Goal: Task Accomplishment & Management: Manage account settings

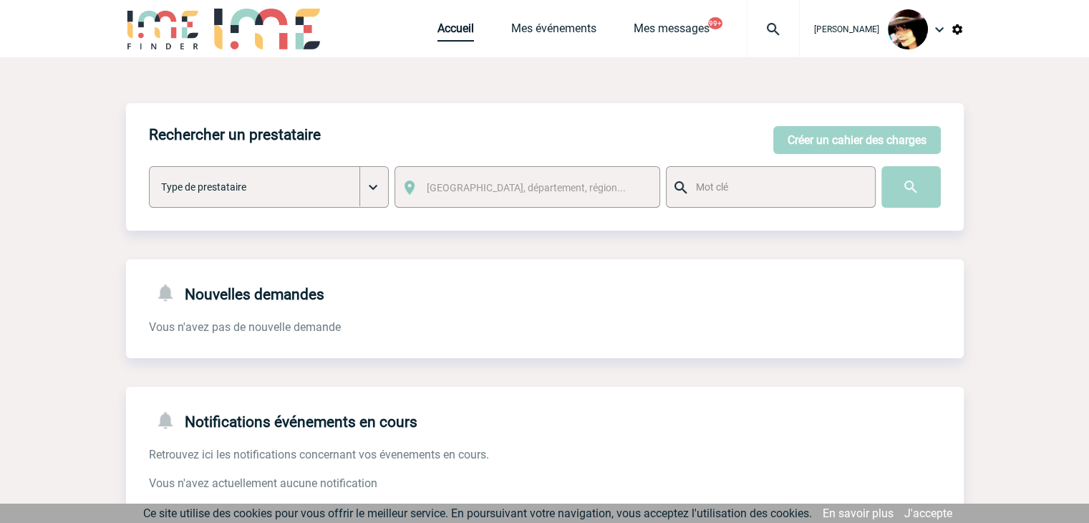
click at [446, 28] on link "Accueil" at bounding box center [456, 31] width 37 height 20
click at [755, 29] on img at bounding box center [774, 29] width 52 height 17
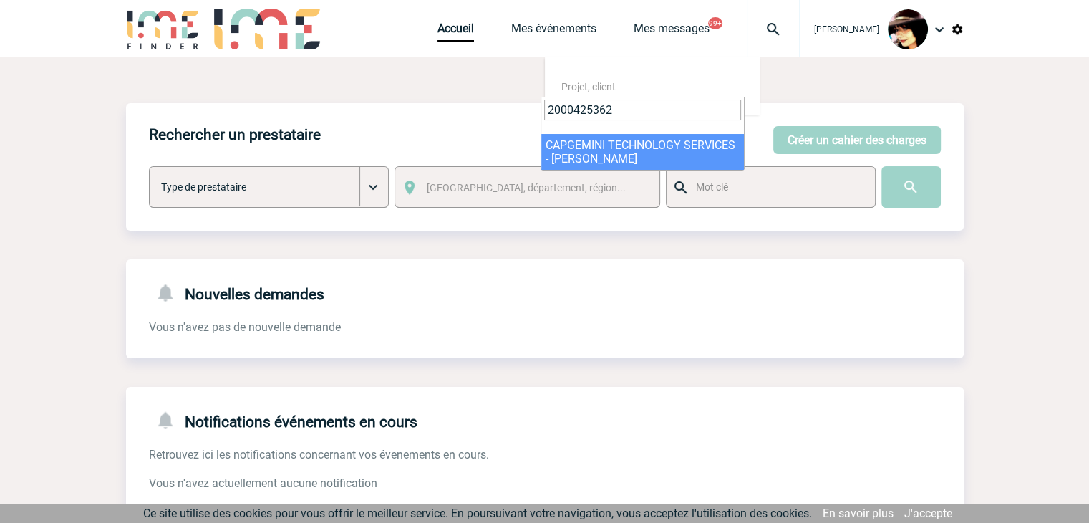
type input "2000425362"
select select "24863"
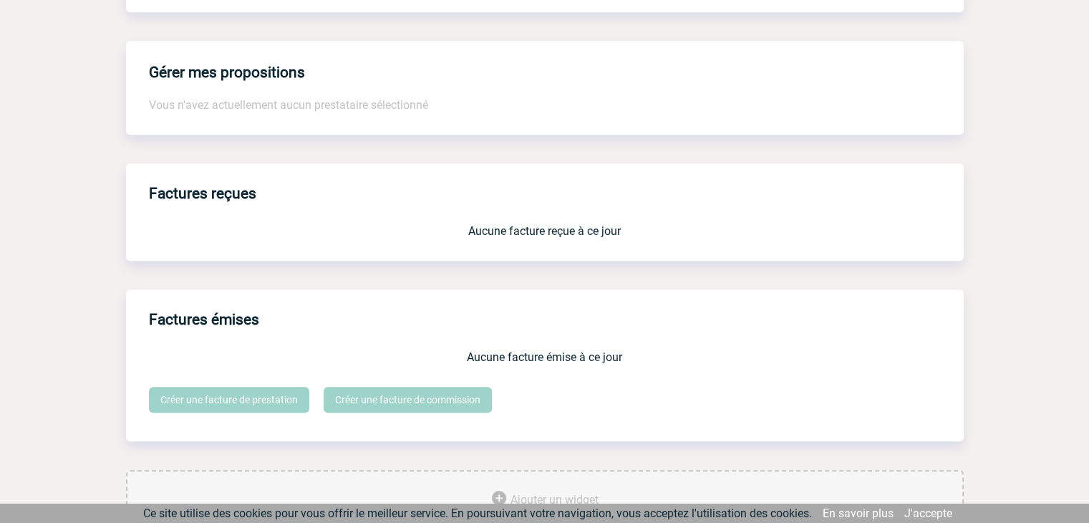
scroll to position [1184, 0]
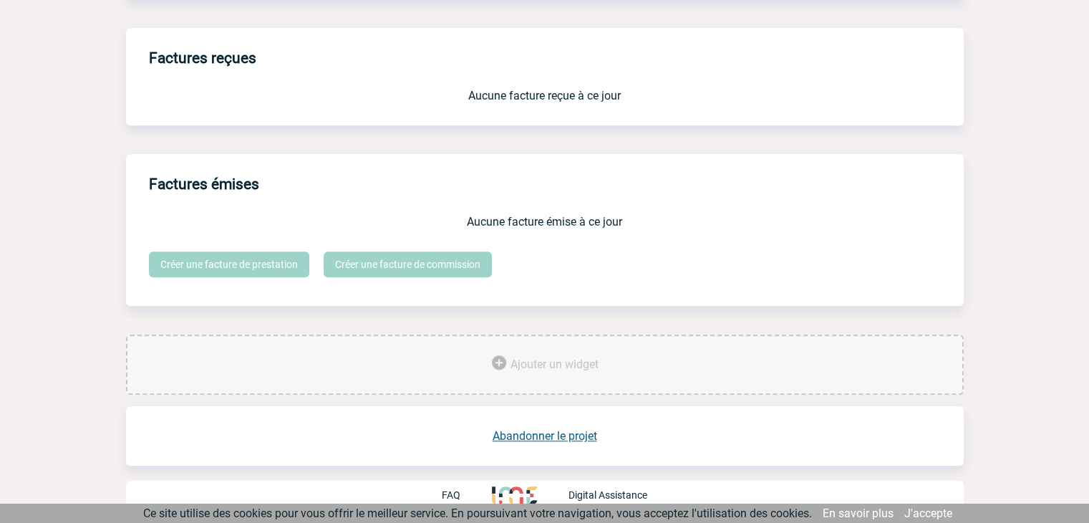
click at [542, 434] on link "Abandonner le projet" at bounding box center [545, 436] width 105 height 14
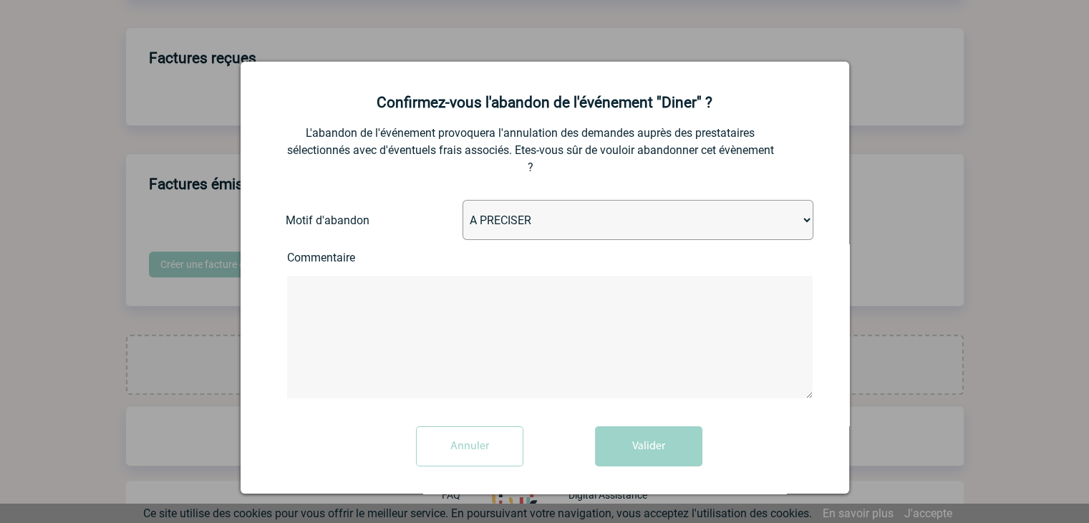
click at [486, 221] on select "A PRECISER Projet annulé Projet reporté Evénement organisé en interne A fait ap…" at bounding box center [638, 220] width 351 height 40
select select "ABANDON_PROJET_02"
click at [463, 201] on select "A PRECISER Projet annulé Projet reporté Evénement organisé en interne A fait ap…" at bounding box center [638, 220] width 351 height 40
click at [638, 442] on button "Valider" at bounding box center [648, 446] width 107 height 40
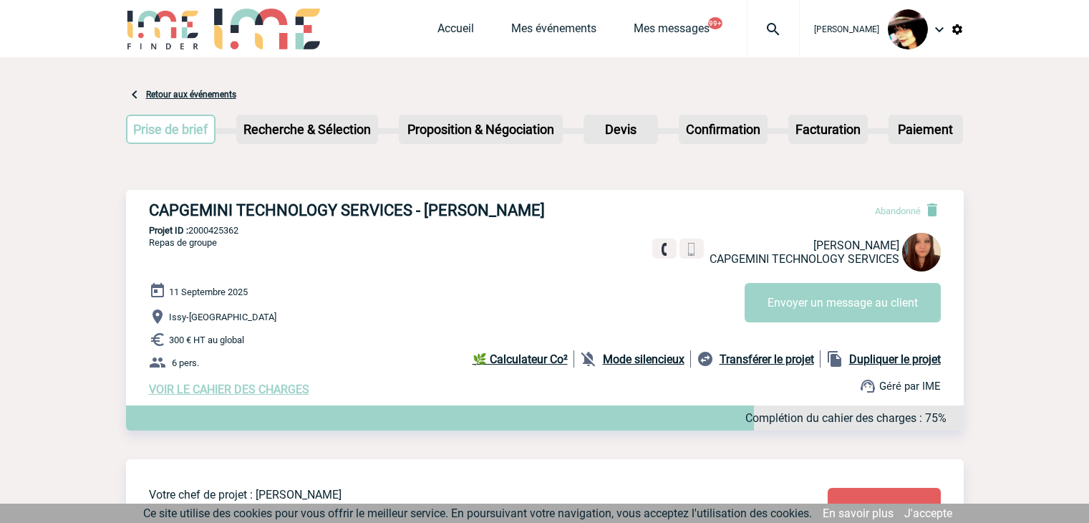
scroll to position [684, 0]
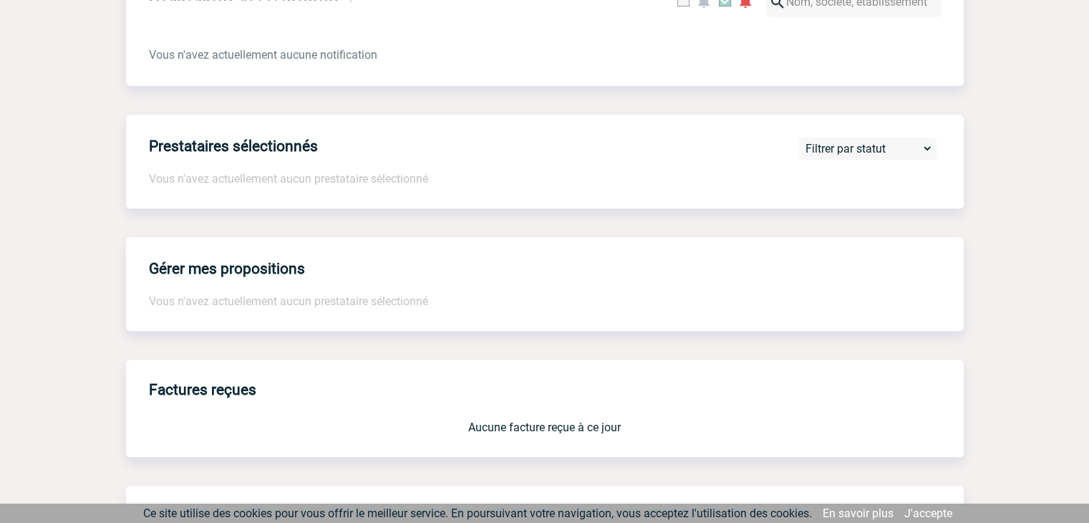
drag, startPoint x: 579, startPoint y: 210, endPoint x: 579, endPoint y: 235, distance: 25.1
click at [579, 208] on div "Prestataires sélectionnés Vous n'avez actuellement aucun prestataire sélectionn…" at bounding box center [545, 162] width 838 height 94
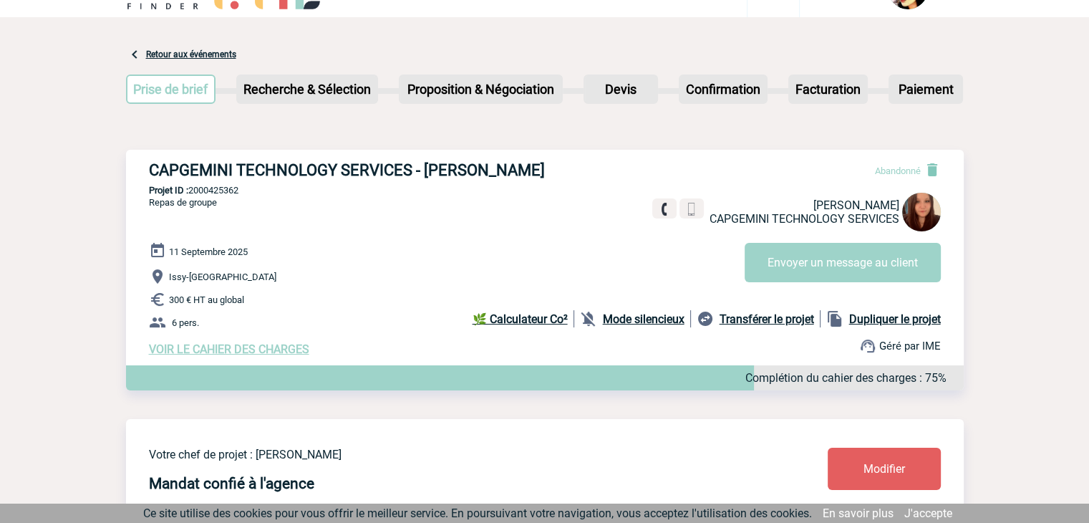
scroll to position [0, 0]
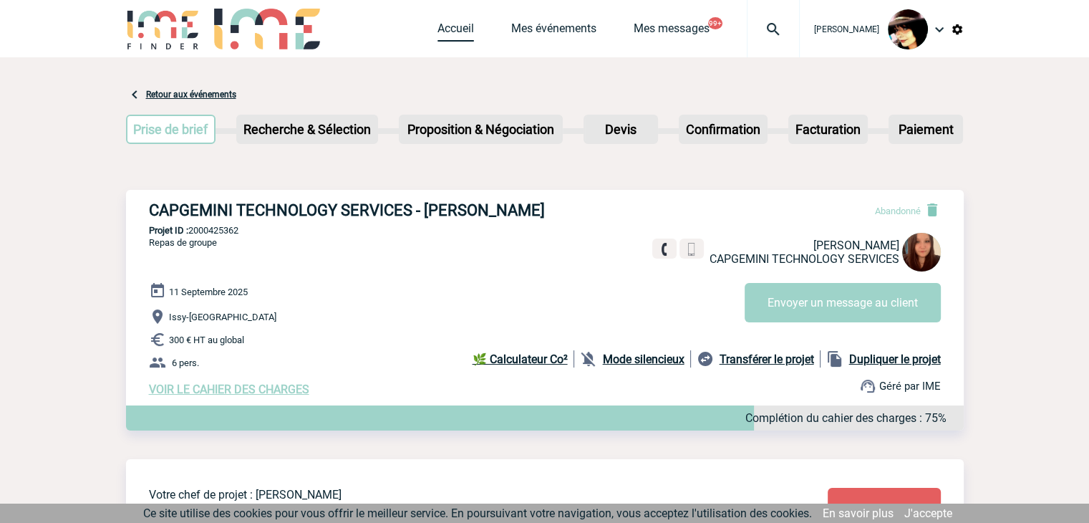
drag, startPoint x: 437, startPoint y: 29, endPoint x: 424, endPoint y: 30, distance: 12.9
click at [438, 29] on link "Accueil" at bounding box center [456, 31] width 37 height 20
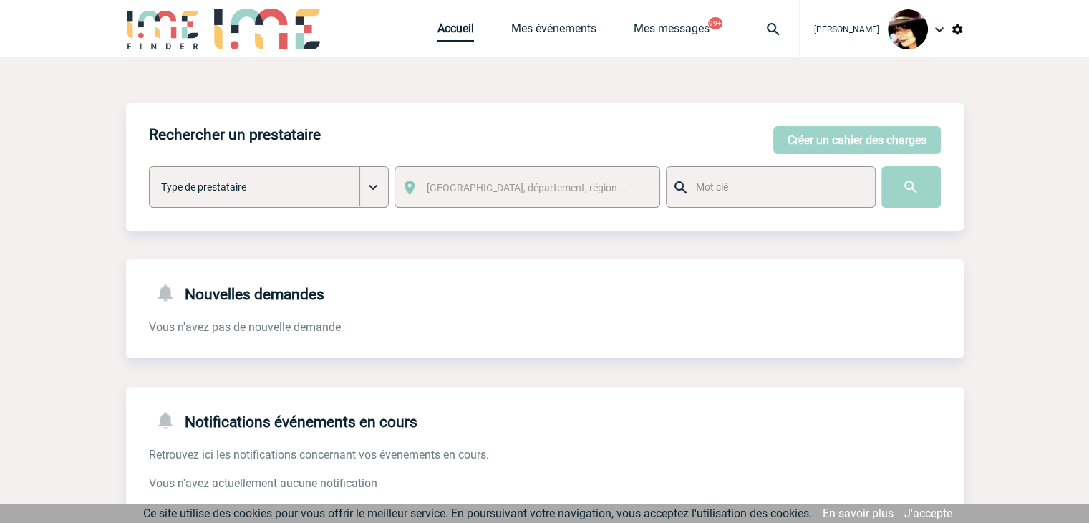
click at [438, 32] on link "Accueil" at bounding box center [456, 31] width 37 height 20
click at [762, 32] on img at bounding box center [774, 29] width 52 height 17
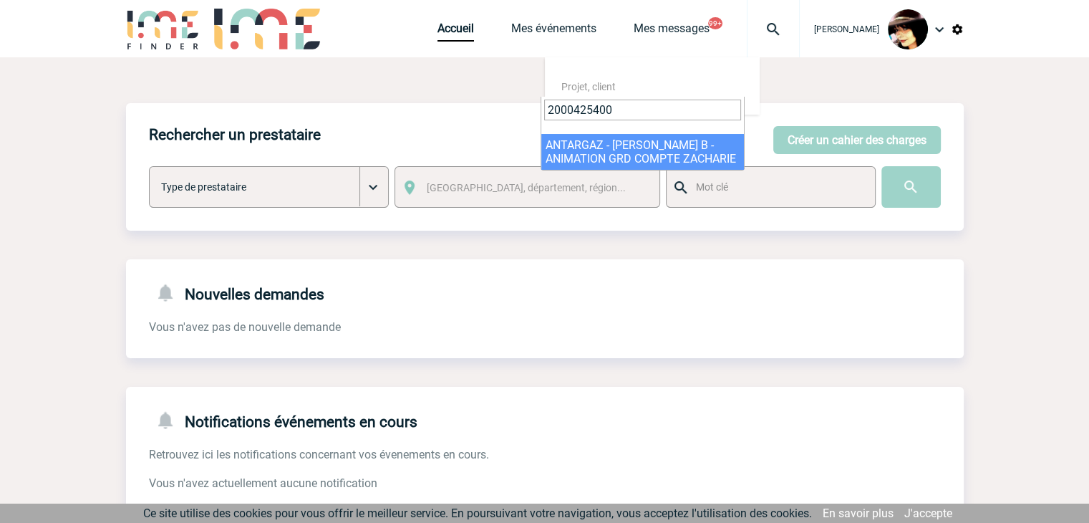
type input "2000425400"
select select "24901"
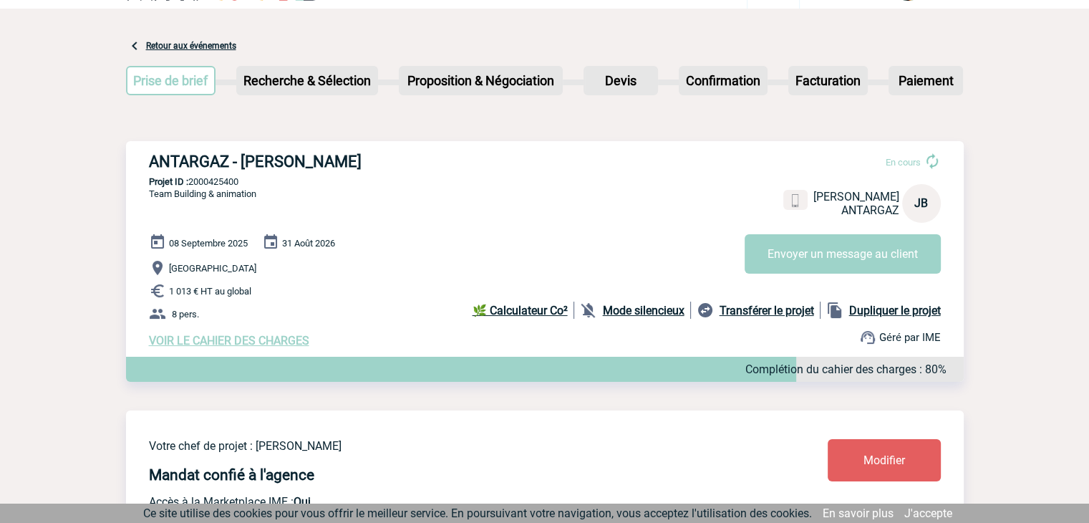
scroll to position [72, 0]
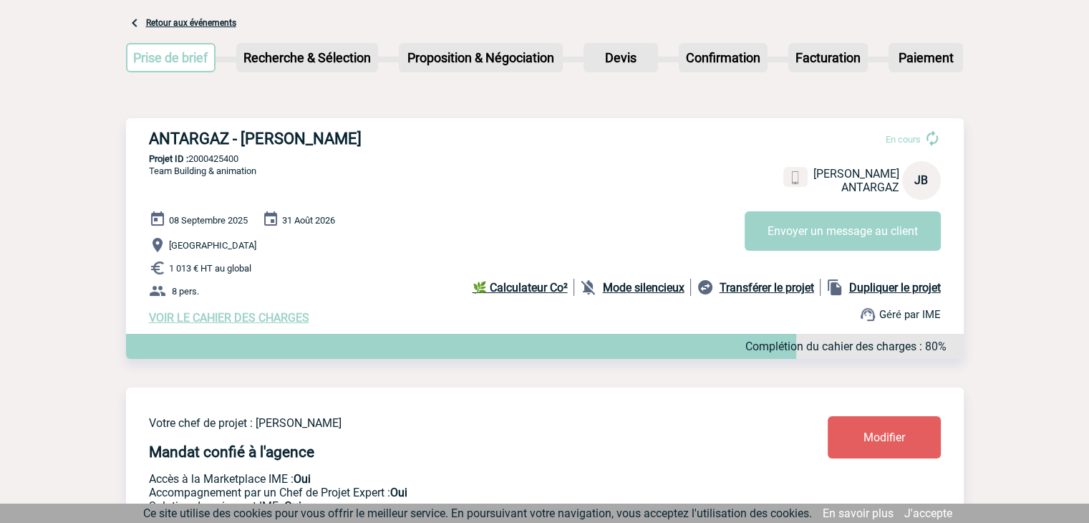
click at [857, 433] on link "Modifier" at bounding box center [884, 437] width 113 height 42
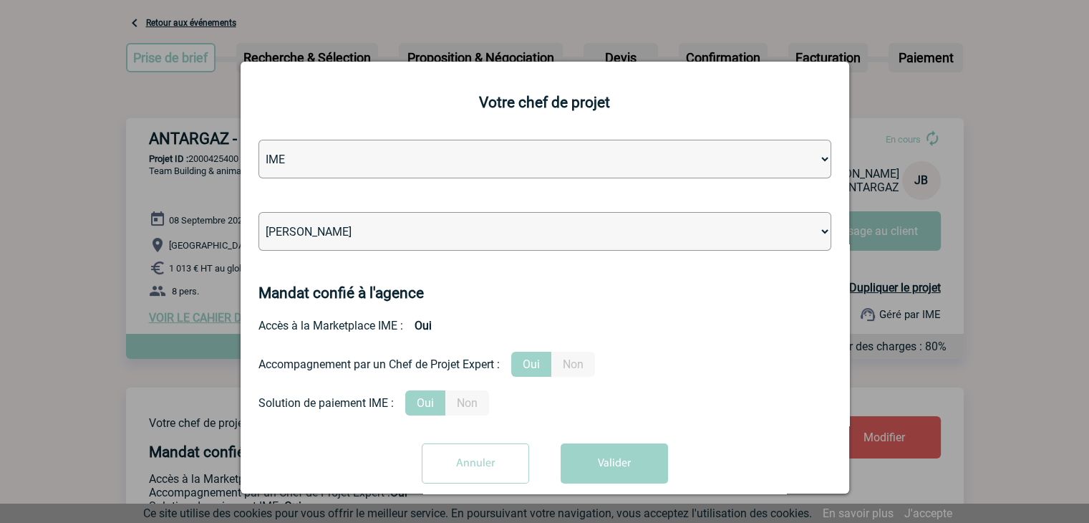
click at [436, 237] on select "Léa PITTIGLIO Yanis DE CLERCQ Victor KALB Jean-Chris NTAMACK Stefan MILADINOVIC…" at bounding box center [545, 231] width 573 height 39
select select "131612"
click at [435, 237] on select "Léa PITTIGLIO Yanis DE CLERCQ Victor KALB Jean-Chris NTAMACK Stefan MILADINOVIC…" at bounding box center [545, 231] width 573 height 39
click at [605, 459] on button "Valider" at bounding box center [614, 463] width 107 height 40
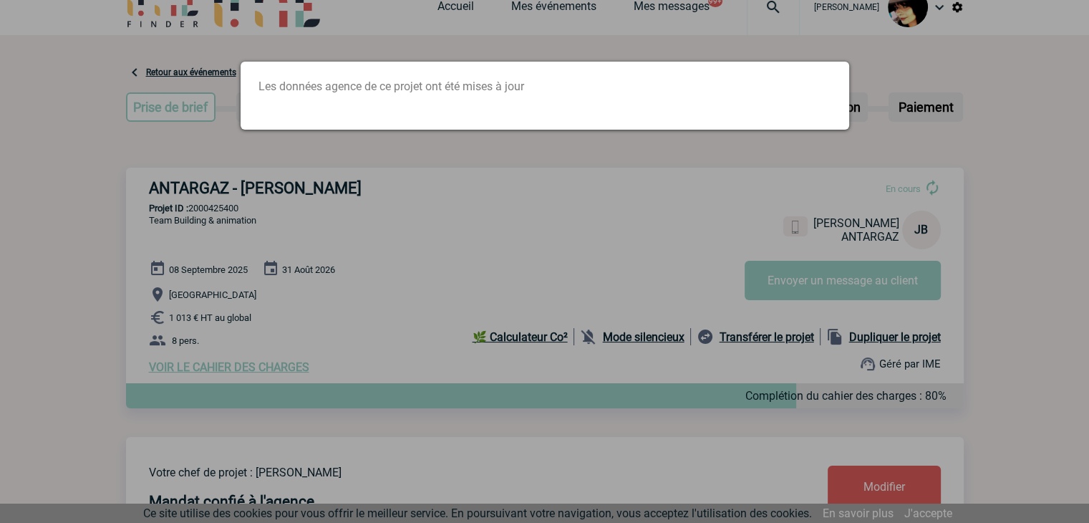
scroll to position [0, 0]
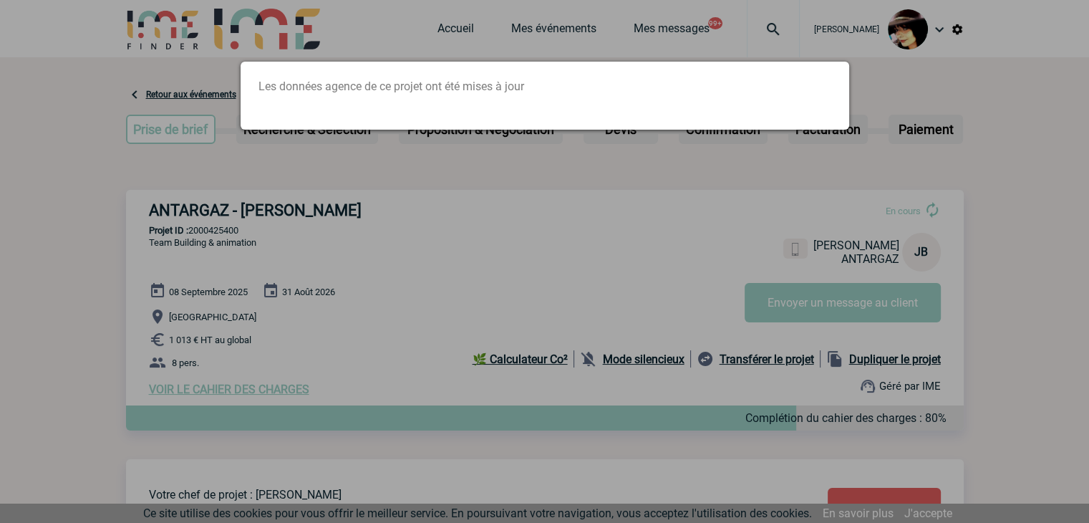
click at [458, 33] on div at bounding box center [544, 261] width 1089 height 523
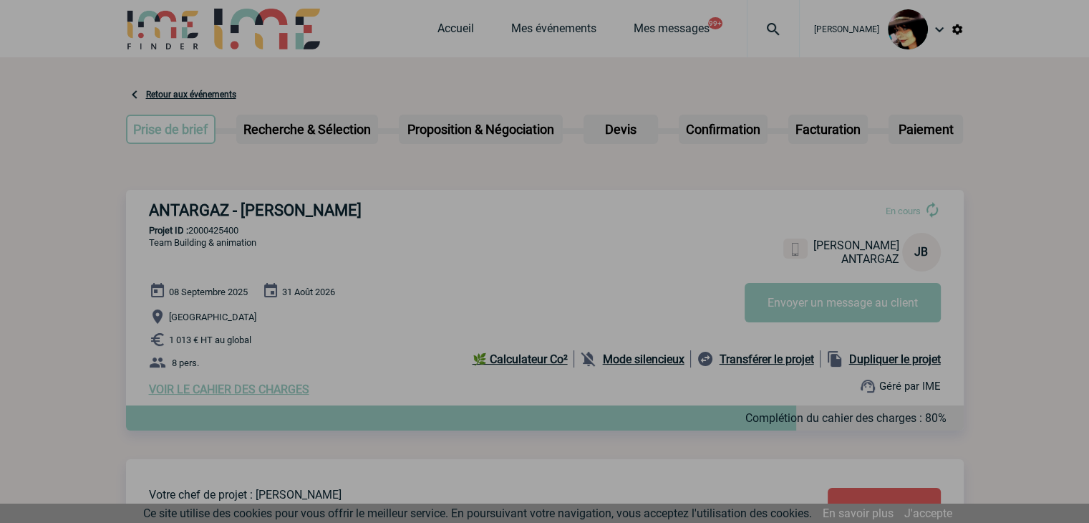
click at [447, 33] on div at bounding box center [544, 261] width 1089 height 523
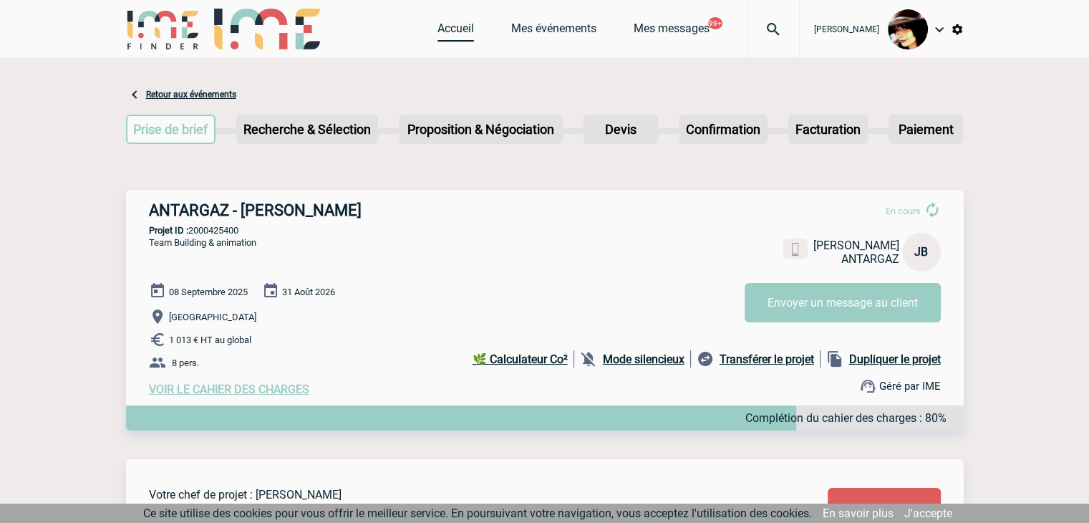
click at [450, 29] on link "Accueil" at bounding box center [456, 31] width 37 height 20
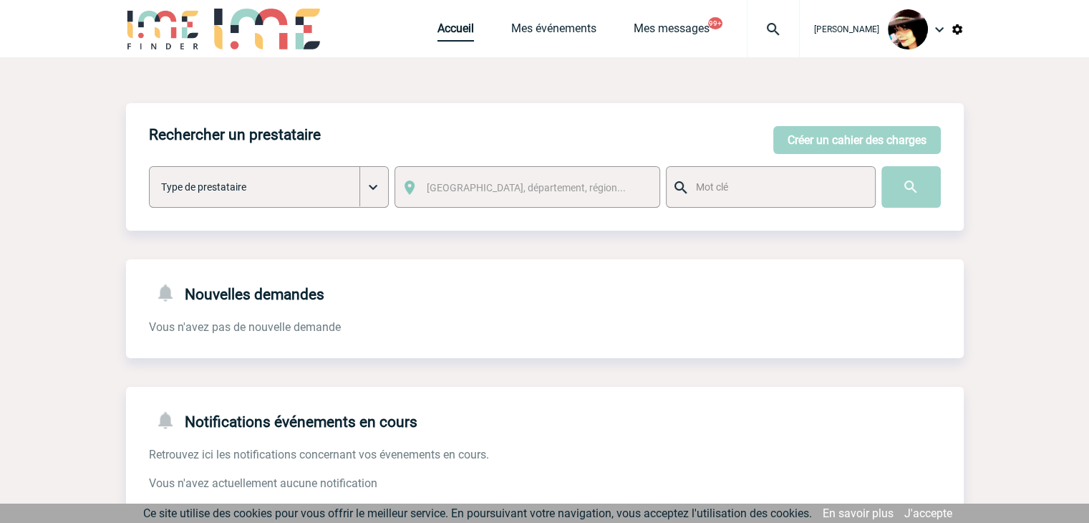
click at [444, 34] on link "Accueil" at bounding box center [456, 31] width 37 height 20
